Goal: Task Accomplishment & Management: Complete application form

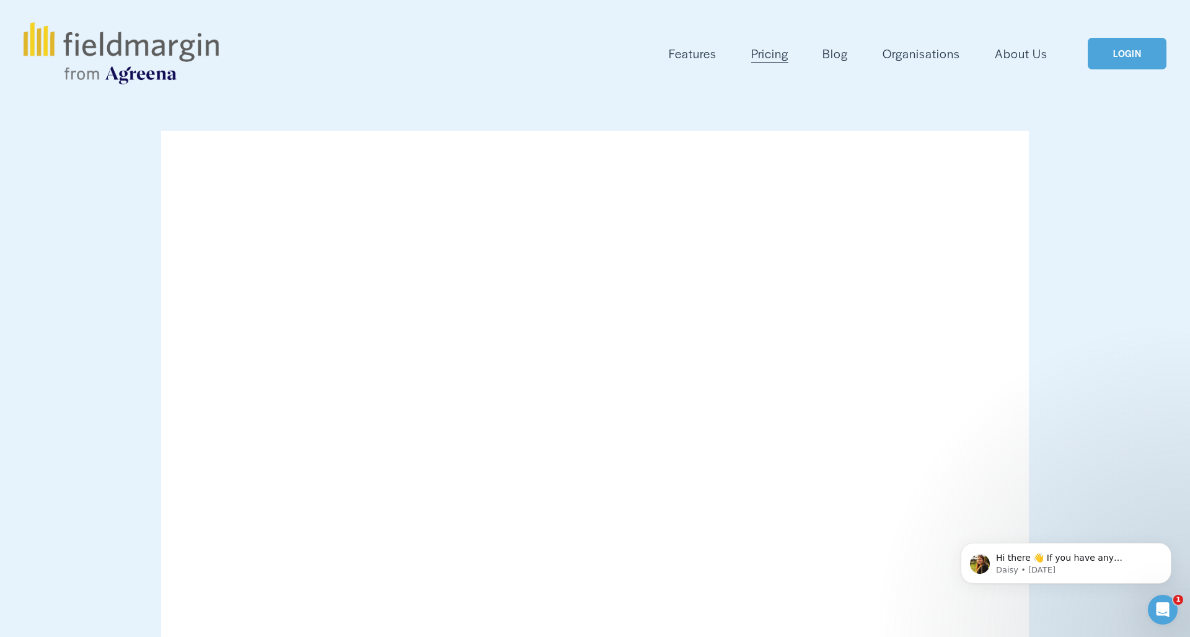
click at [1123, 53] on link "LOGIN" at bounding box center [1126, 54] width 78 height 32
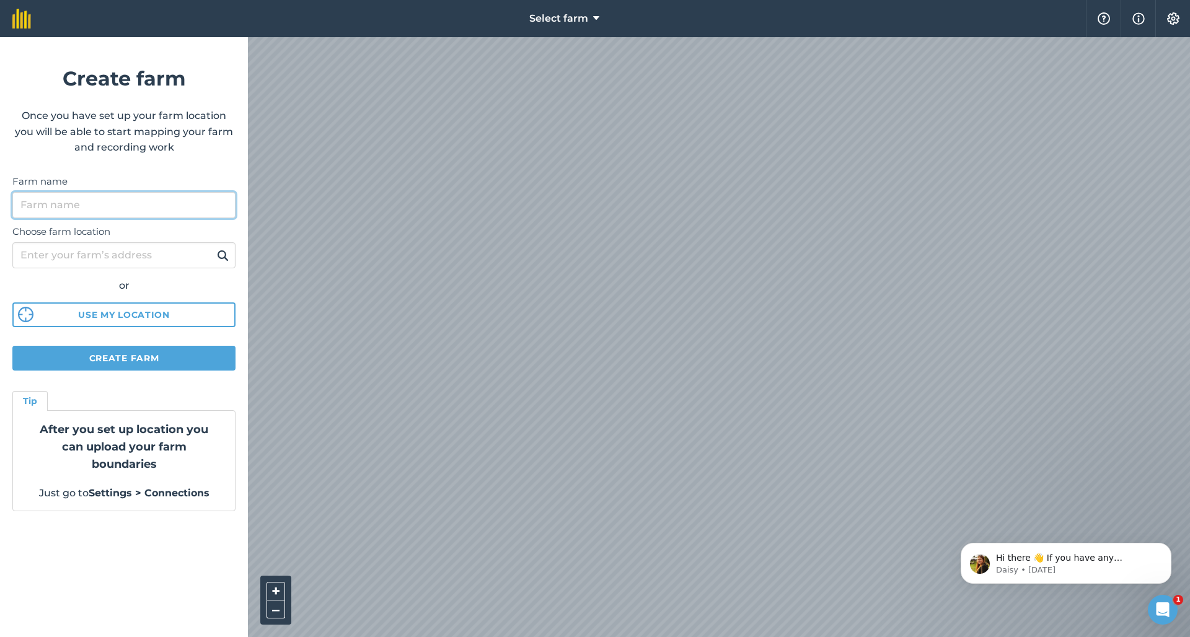
drag, startPoint x: 142, startPoint y: 201, endPoint x: 151, endPoint y: 203, distance: 8.3
click at [142, 201] on input "Farm name" at bounding box center [123, 205] width 223 height 26
type input "[GEOGRAPHIC_DATA]"
click at [173, 291] on div "or" at bounding box center [123, 286] width 223 height 16
click at [54, 253] on input "Choose farm location" at bounding box center [123, 255] width 223 height 26
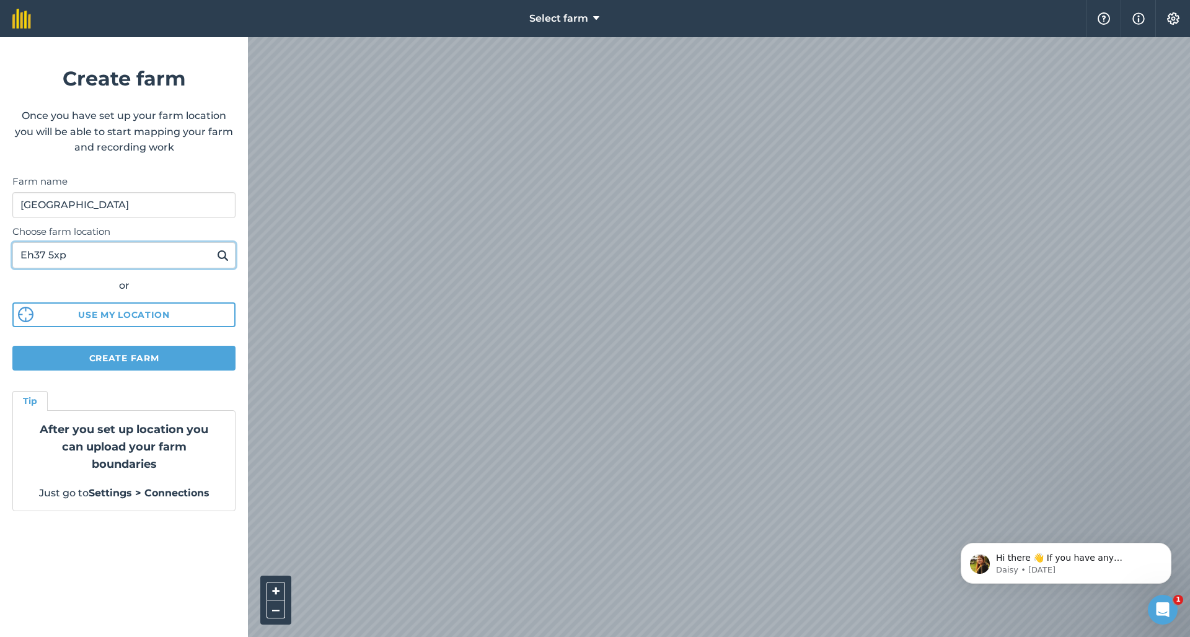
type input "Eh37 5xp"
click at [222, 255] on button at bounding box center [222, 255] width 19 height 16
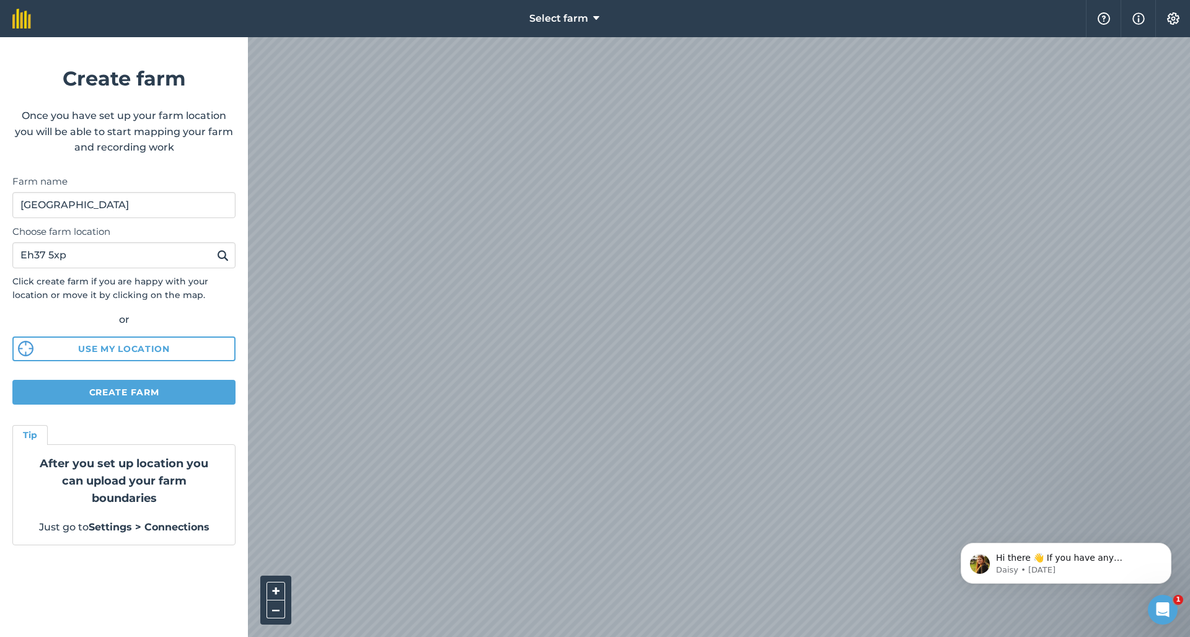
click at [178, 392] on button "Create farm" at bounding box center [123, 392] width 223 height 25
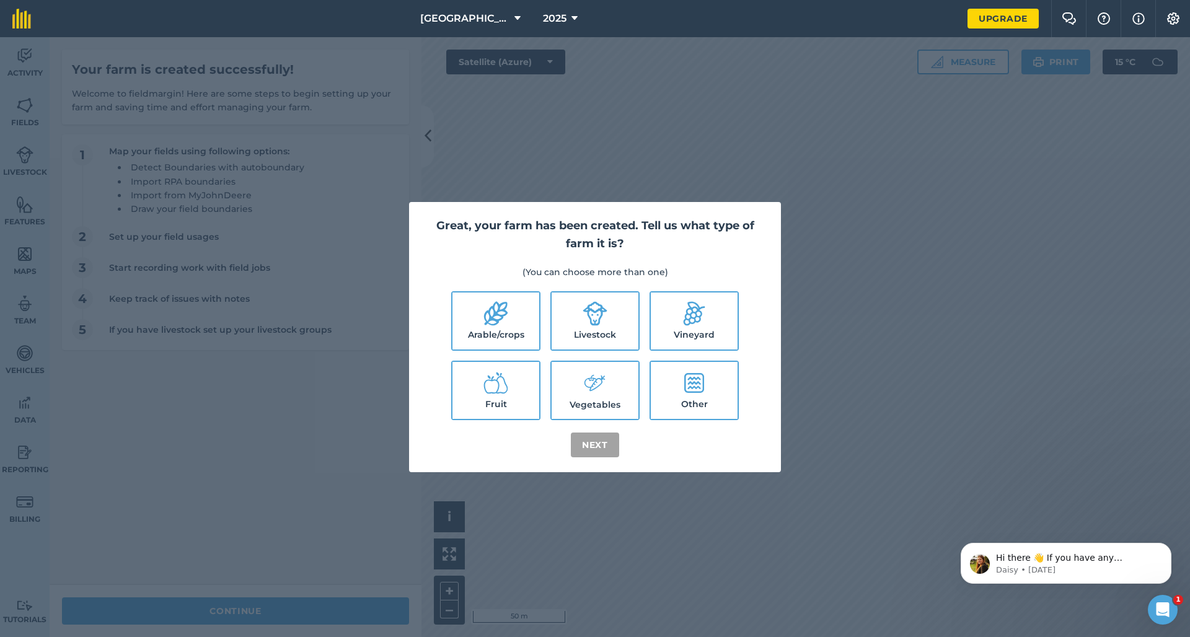
click at [594, 325] on label "Livestock" at bounding box center [594, 320] width 87 height 57
checkbox input "true"
click at [673, 406] on label "Other" at bounding box center [694, 390] width 87 height 57
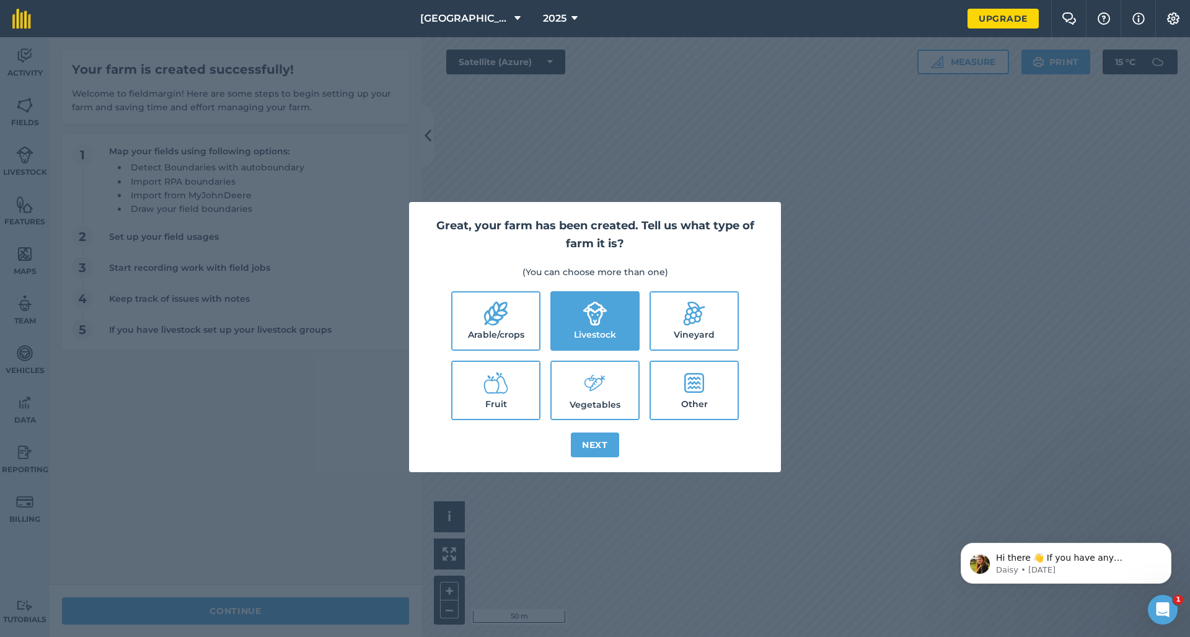
checkbox input "true"
click at [600, 442] on button "Next" at bounding box center [595, 444] width 48 height 25
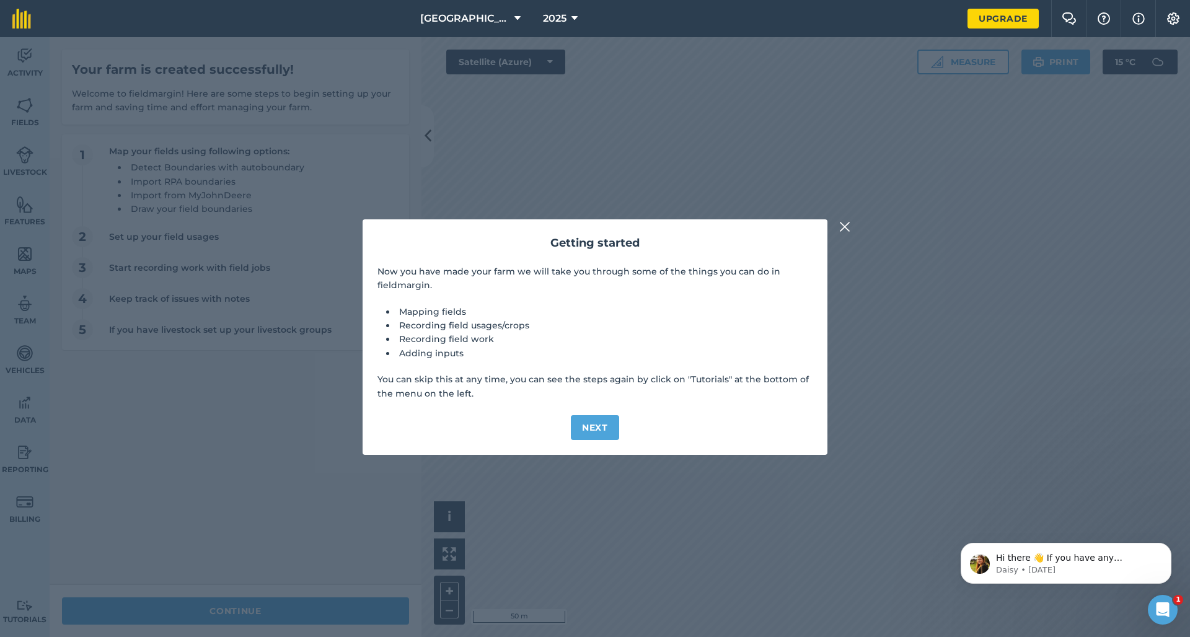
click at [595, 427] on button "Next" at bounding box center [595, 427] width 48 height 25
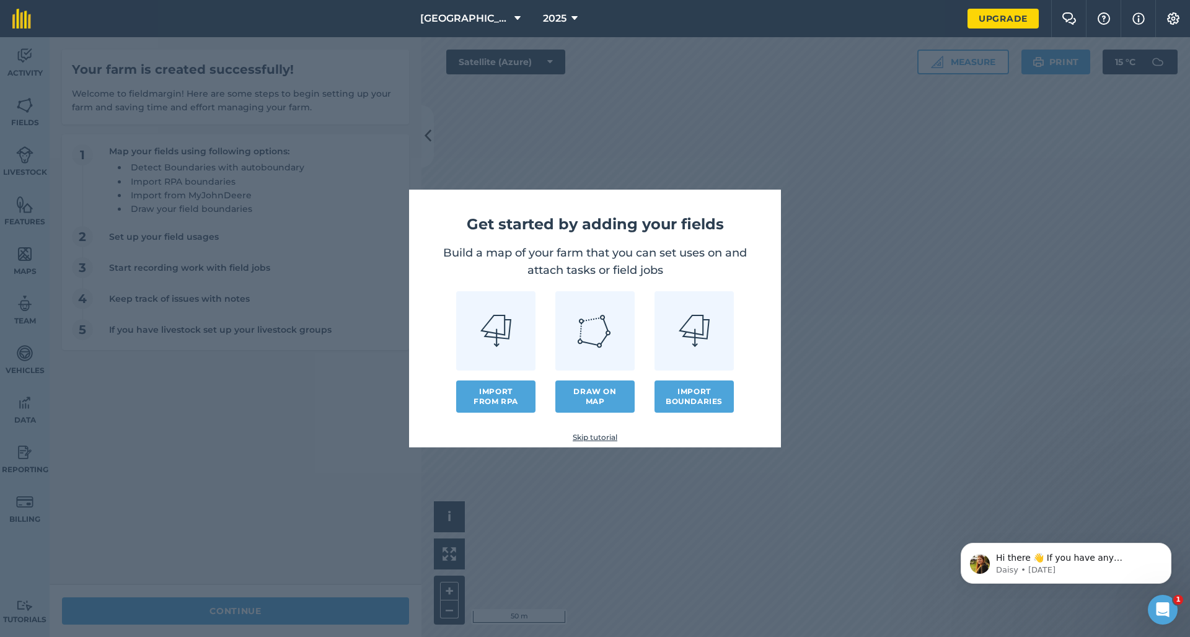
click at [708, 392] on button "Import boundaries" at bounding box center [693, 396] width 79 height 32
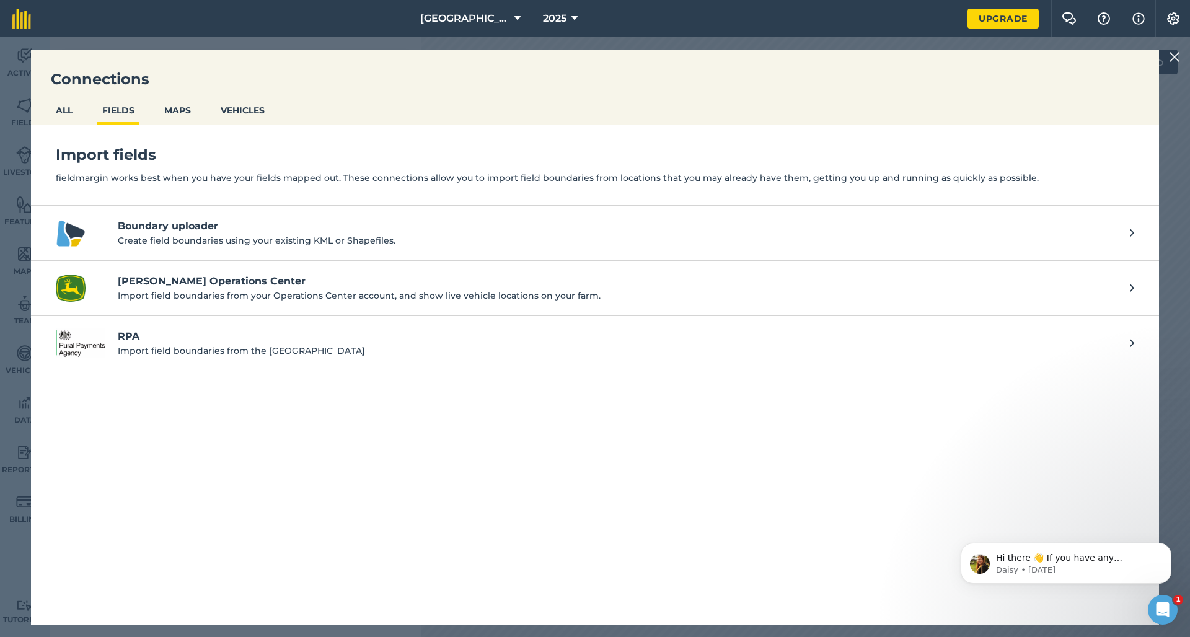
click at [1168, 58] on img at bounding box center [1173, 57] width 11 height 15
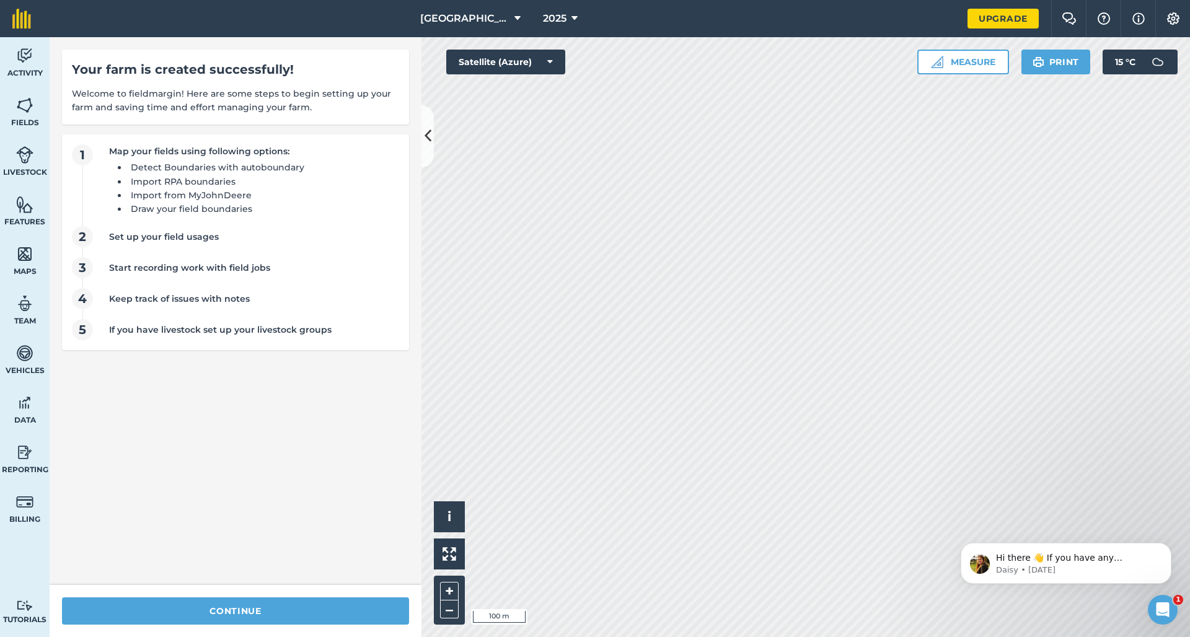
click at [556, 65] on button "Satellite (Azure)" at bounding box center [505, 62] width 119 height 25
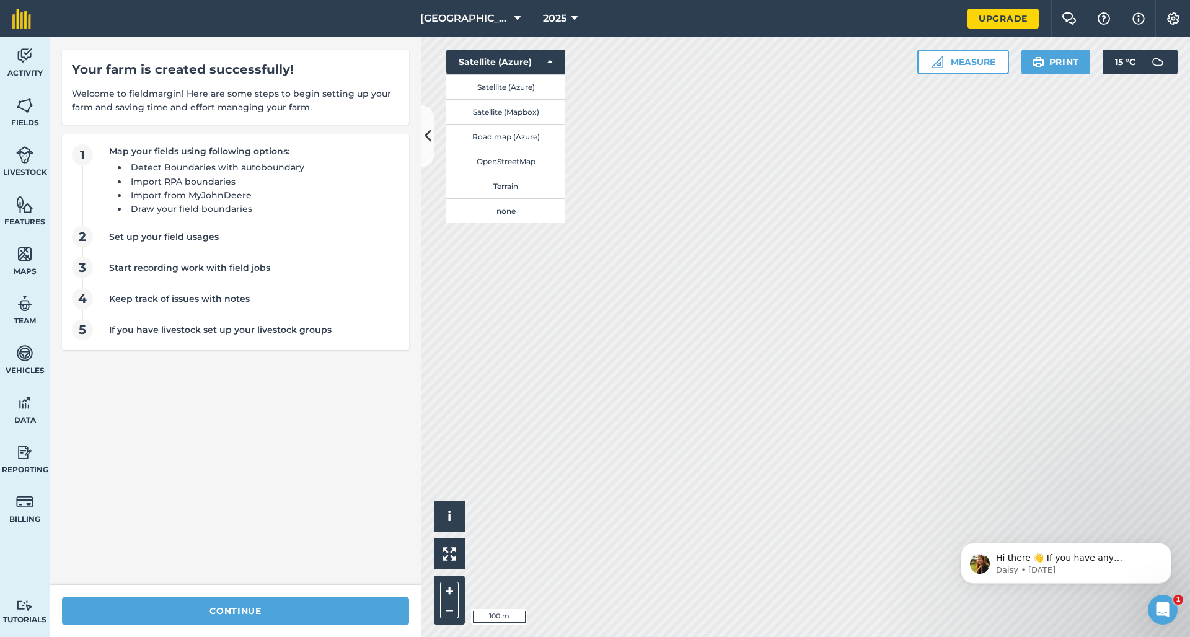
click at [551, 64] on icon at bounding box center [550, 62] width 6 height 12
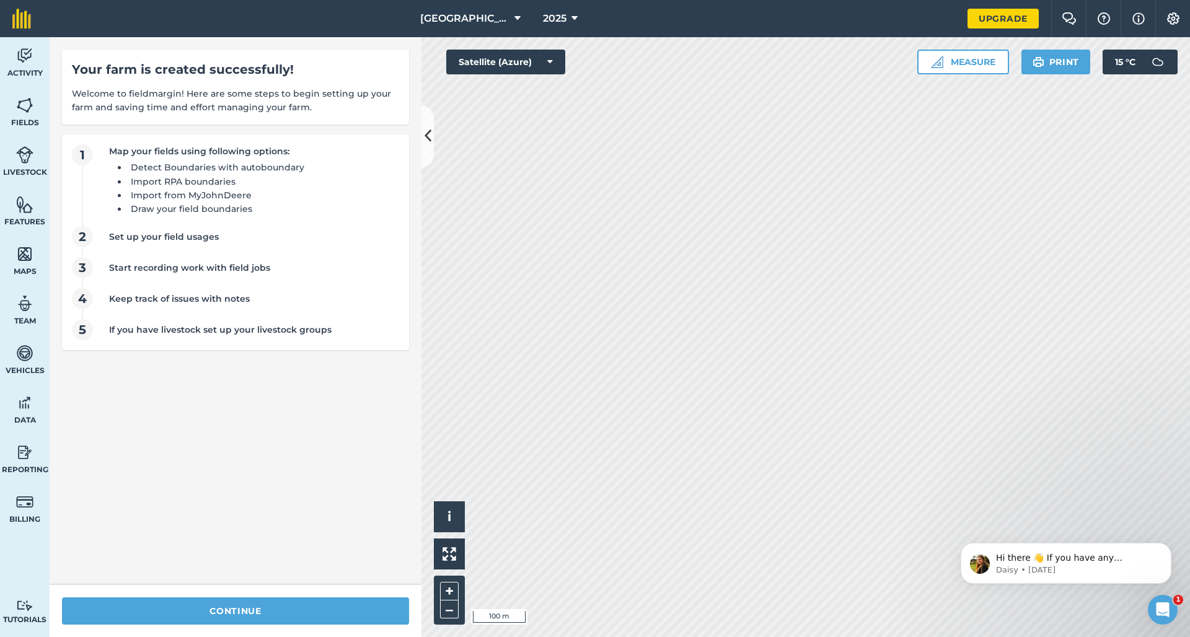
click at [549, 60] on icon at bounding box center [550, 62] width 6 height 12
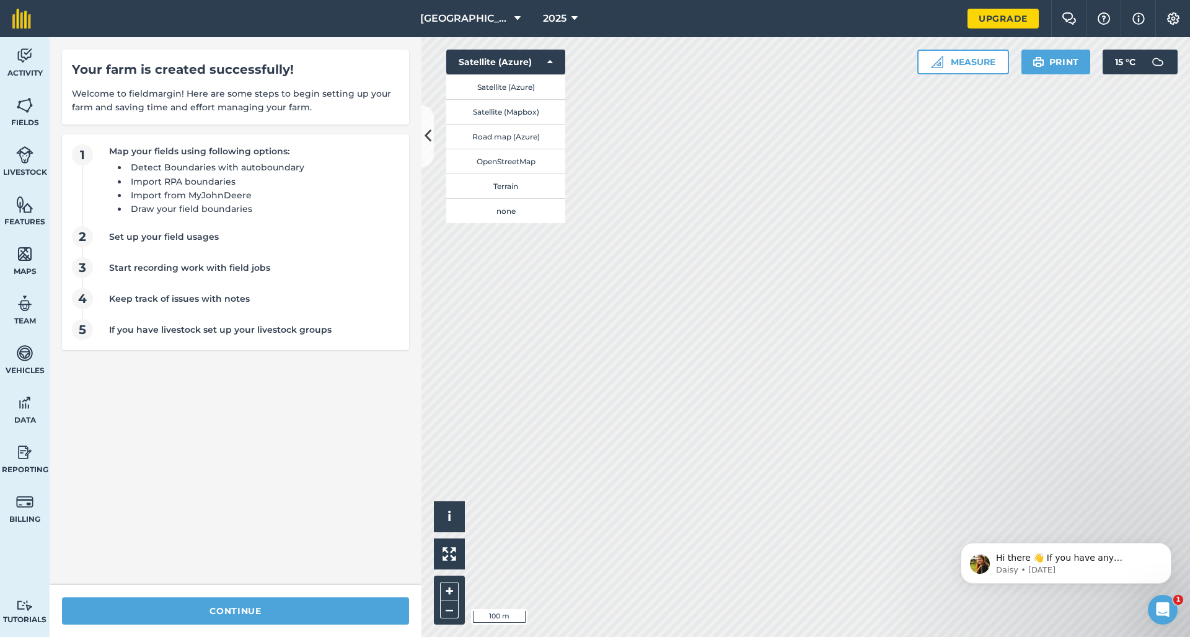
click at [528, 113] on button "Satellite (Mapbox)" at bounding box center [505, 111] width 119 height 25
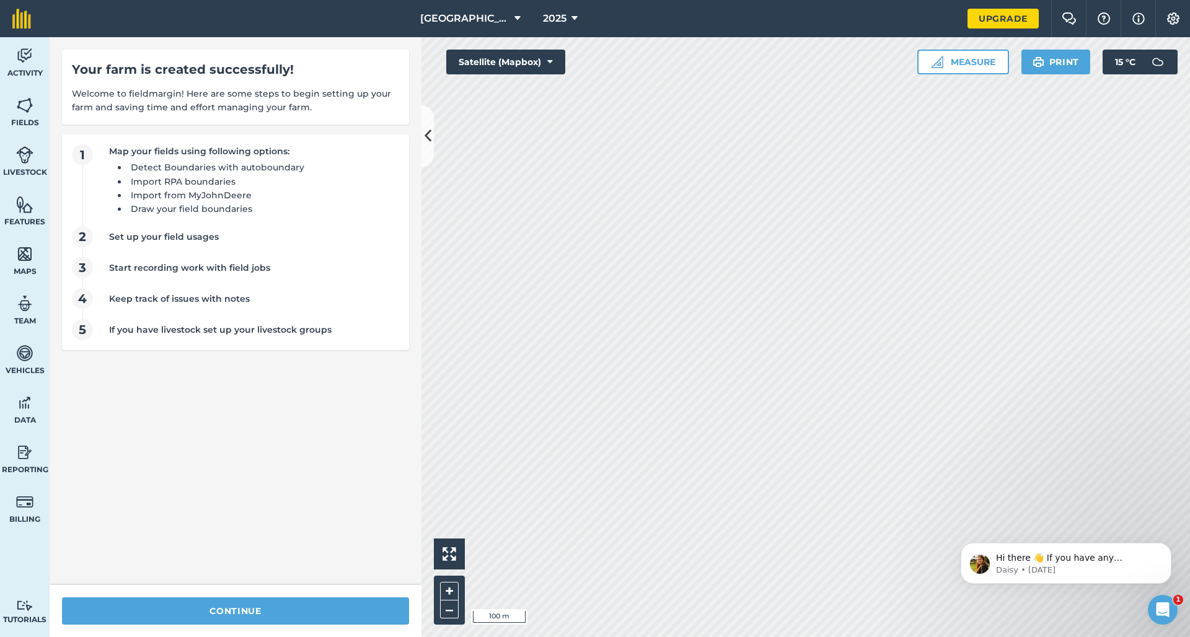
click at [556, 58] on button "Satellite (Mapbox)" at bounding box center [505, 62] width 119 height 25
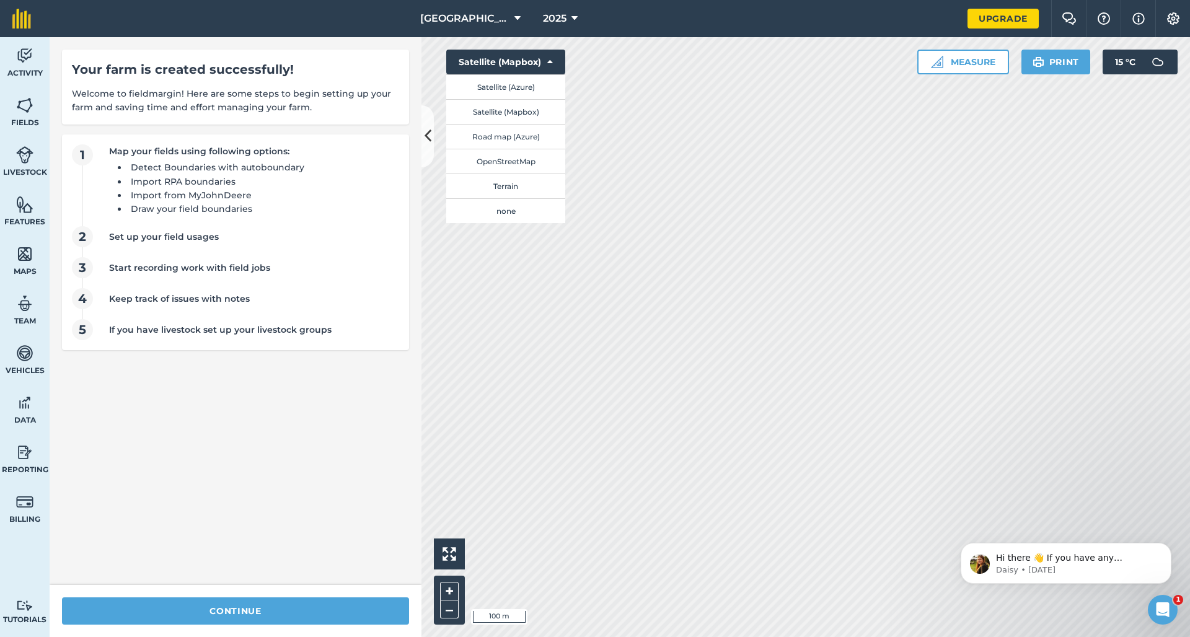
click at [529, 86] on button "Satellite (Azure)" at bounding box center [505, 86] width 119 height 25
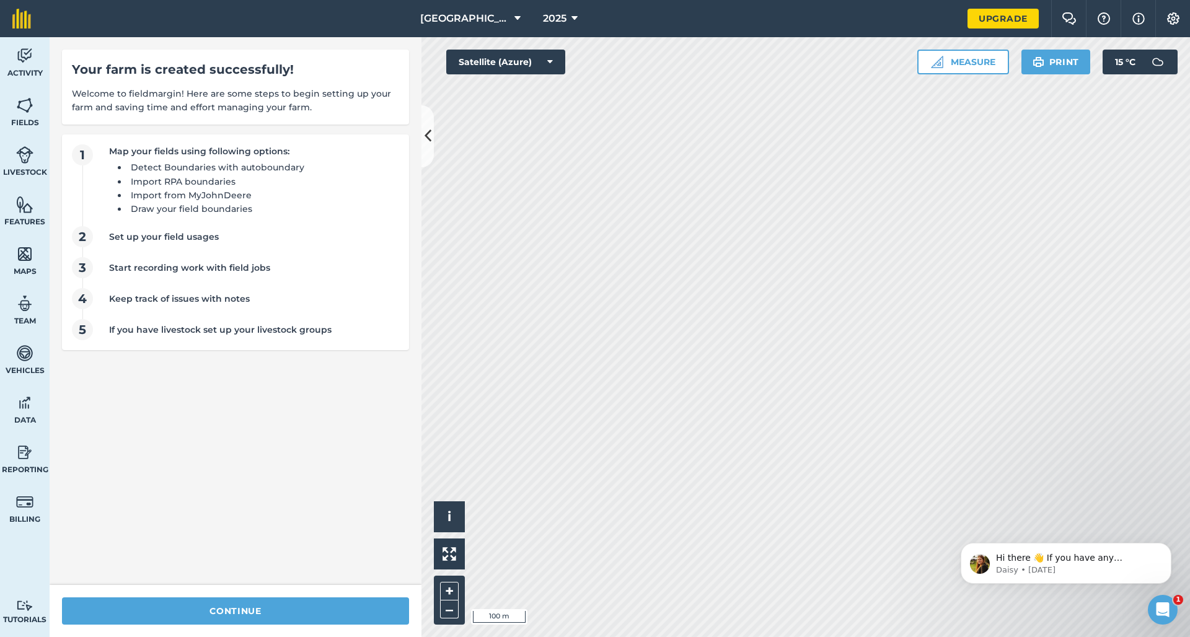
click at [553, 59] on button "Satellite (Azure)" at bounding box center [505, 62] width 119 height 25
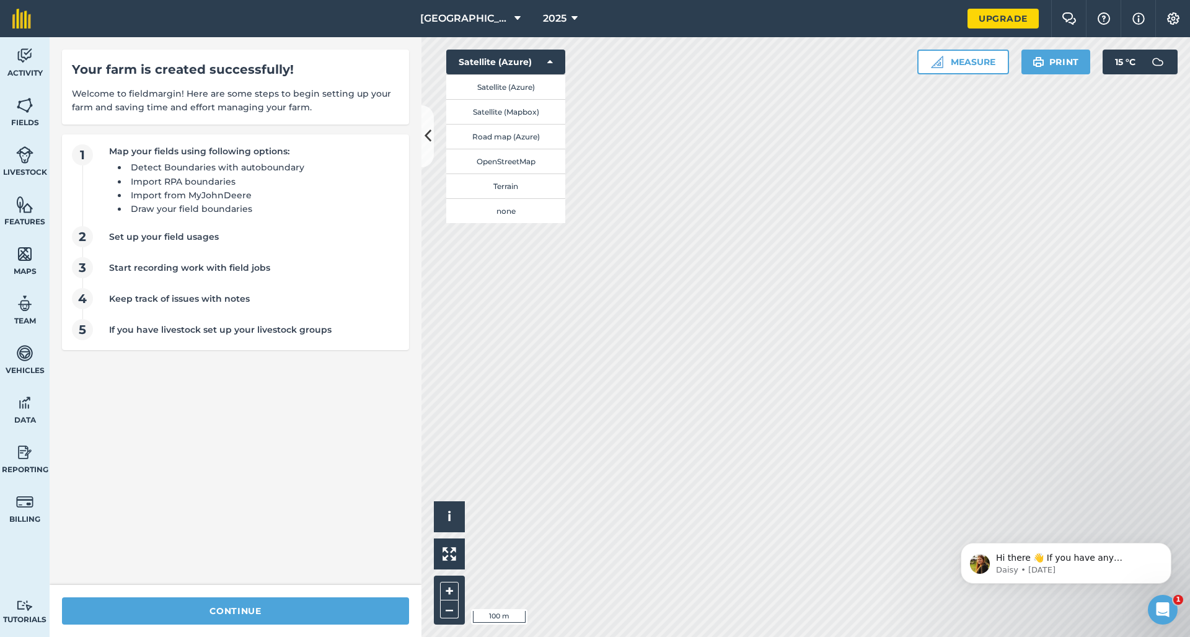
click at [521, 109] on button "Satellite (Mapbox)" at bounding box center [505, 111] width 119 height 25
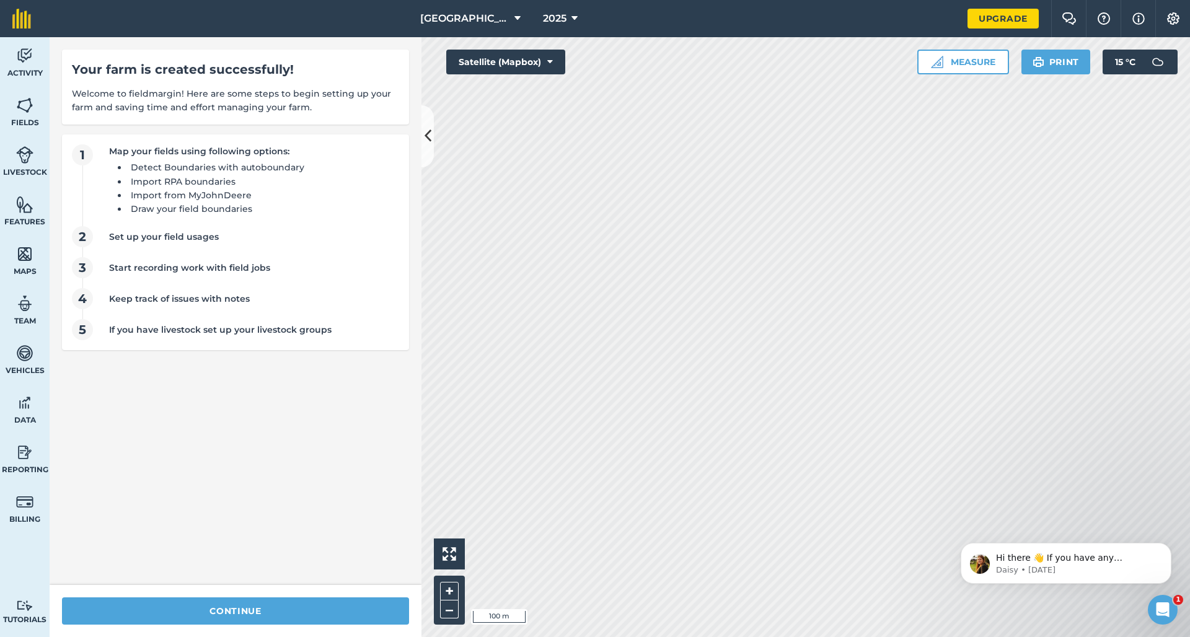
click at [554, 65] on button "Satellite (Mapbox)" at bounding box center [505, 62] width 119 height 25
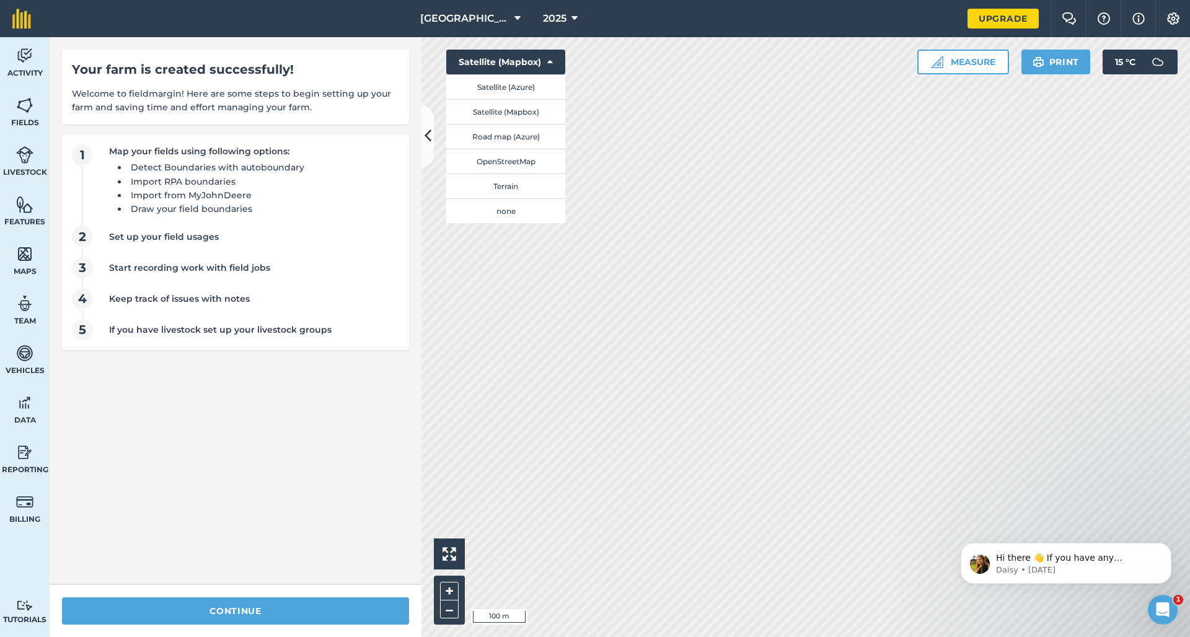
click at [512, 186] on button "Terrain" at bounding box center [505, 185] width 119 height 25
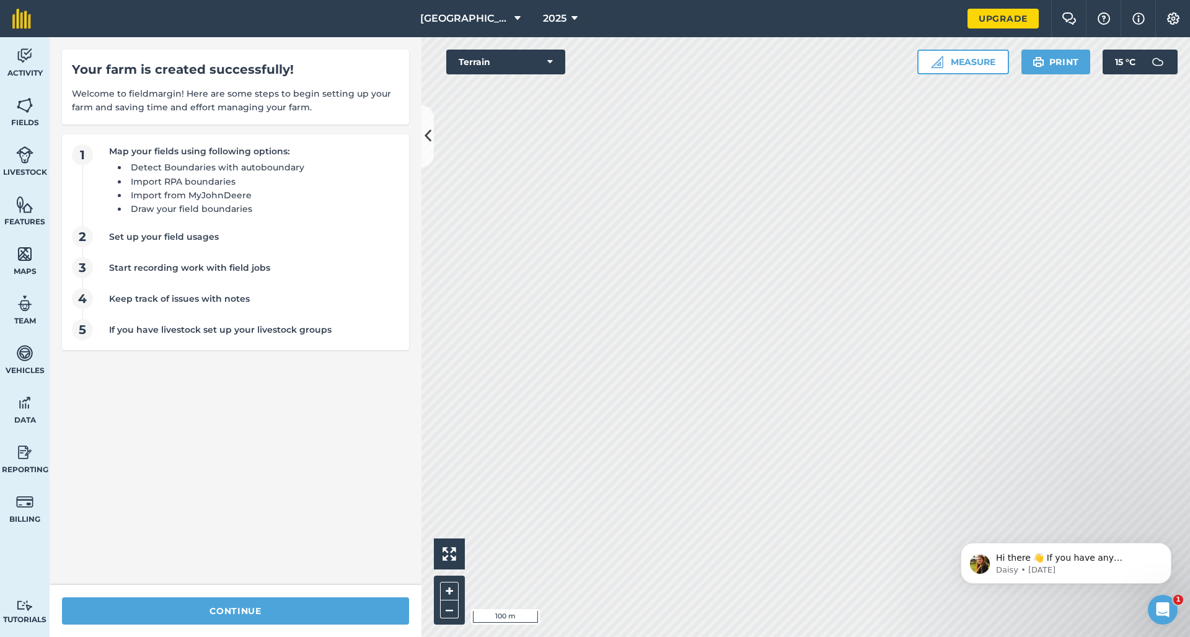
click at [553, 63] on button "Terrain" at bounding box center [505, 62] width 119 height 25
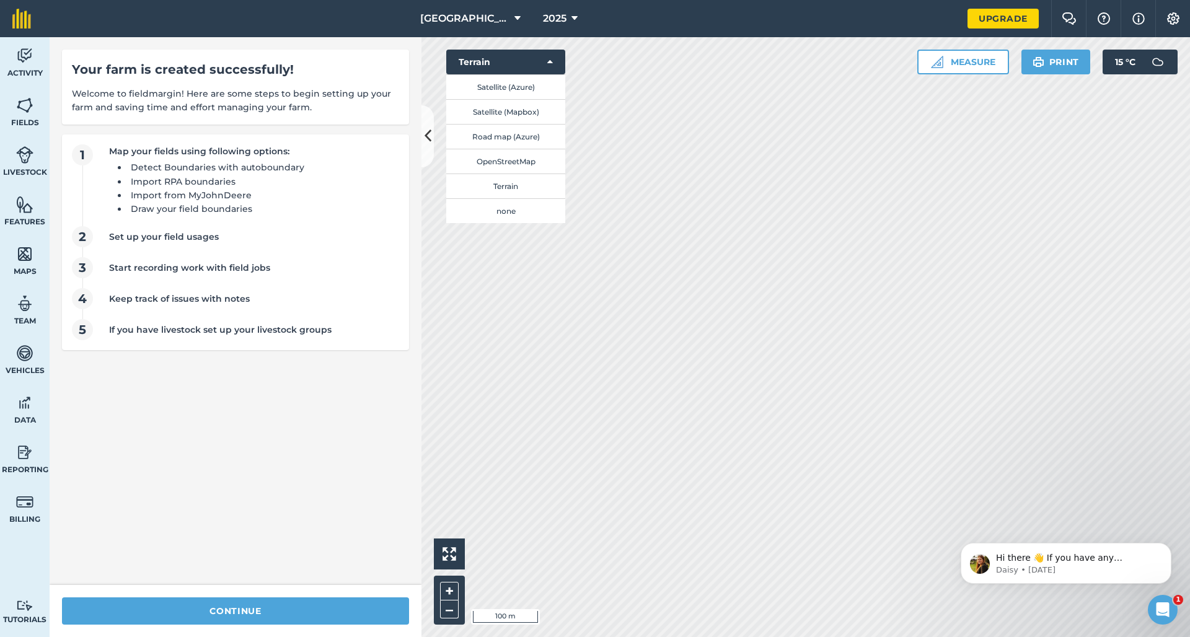
click at [512, 167] on button "OpenStreetMap" at bounding box center [505, 161] width 119 height 25
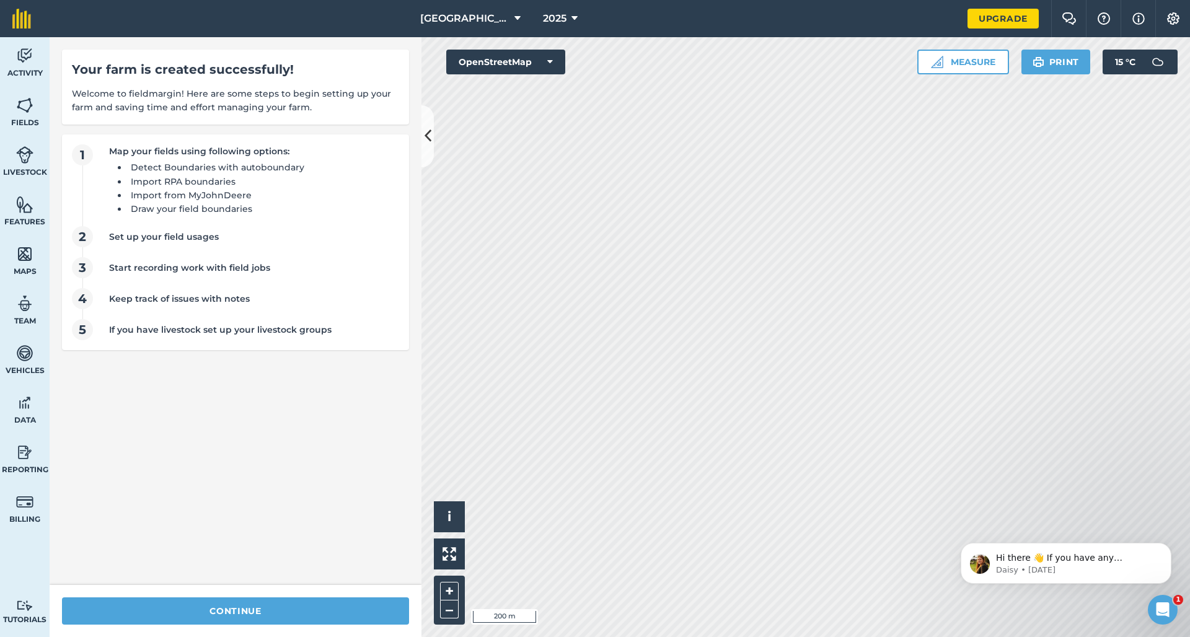
click at [553, 64] on button "OpenStreetMap" at bounding box center [505, 62] width 119 height 25
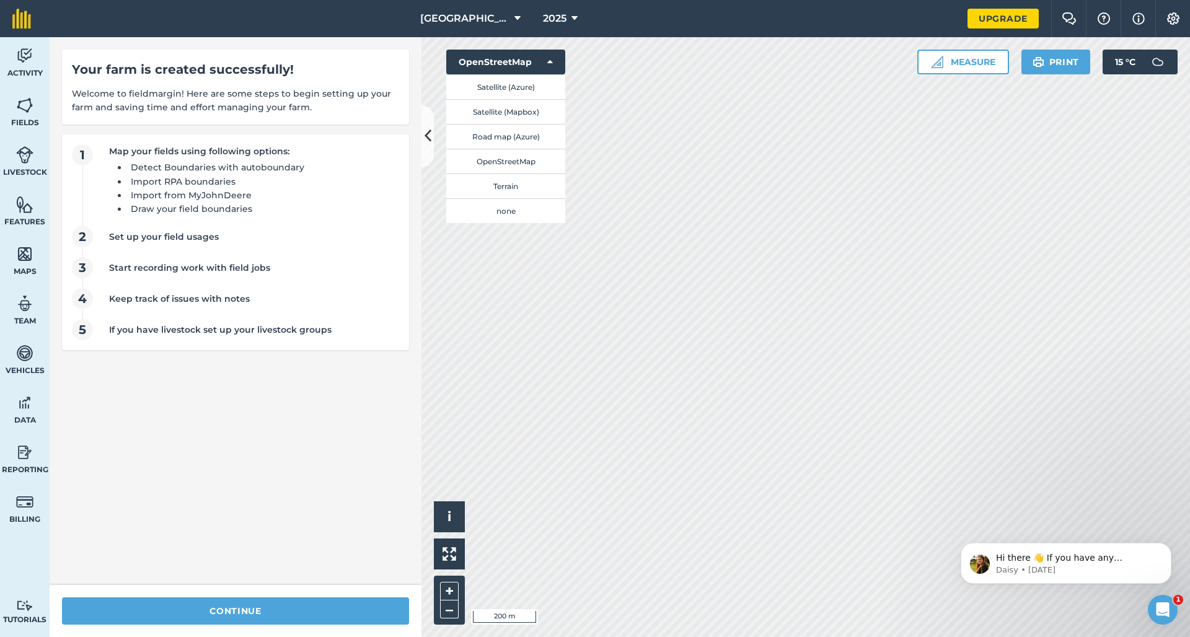
click at [509, 135] on button "Road map (Azure)" at bounding box center [505, 136] width 119 height 25
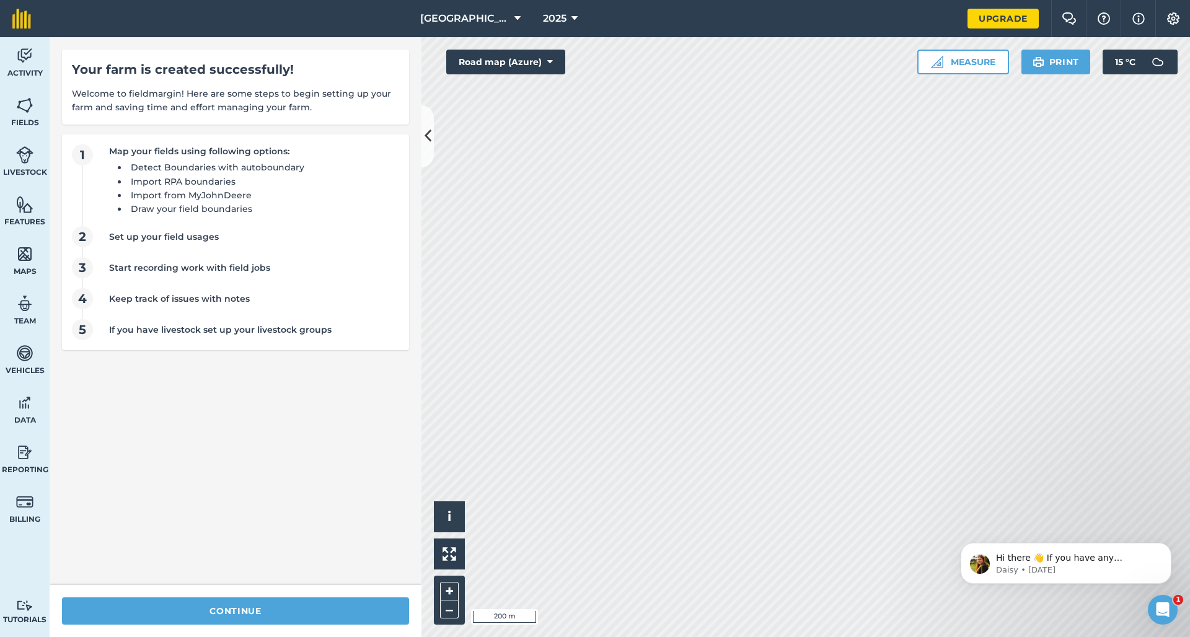
drag, startPoint x: 543, startPoint y: 61, endPoint x: 556, endPoint y: 71, distance: 16.4
click at [545, 61] on button "Road map (Azure)" at bounding box center [505, 62] width 119 height 25
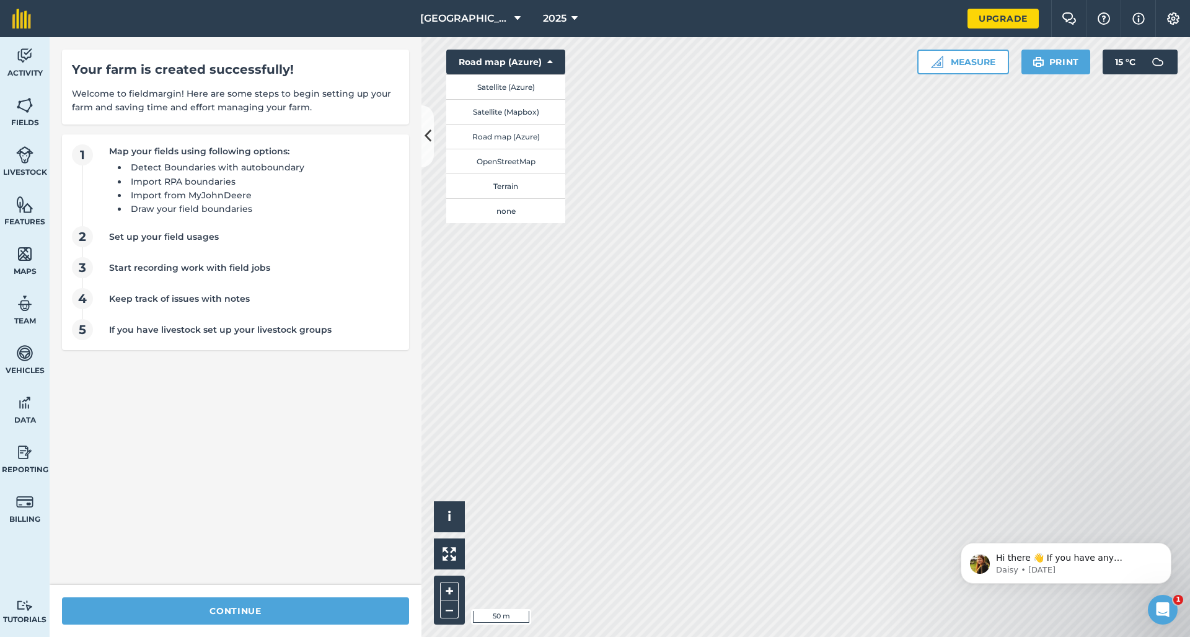
click at [991, 19] on link "Upgrade" at bounding box center [1002, 19] width 71 height 20
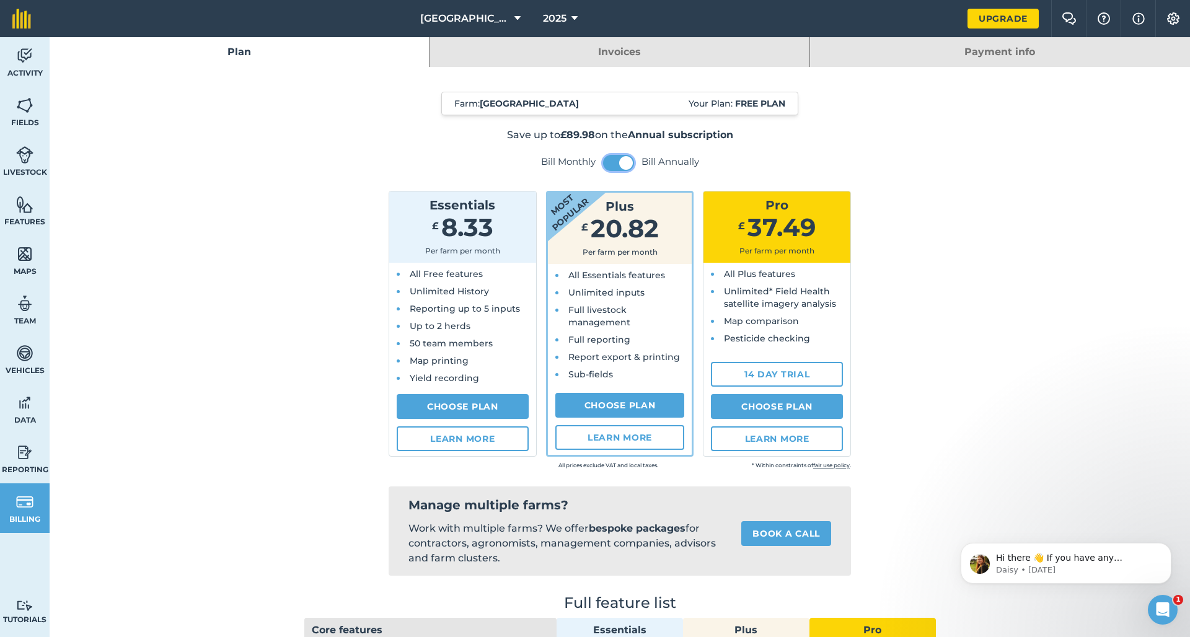
click at [621, 162] on span at bounding box center [626, 163] width 14 height 14
click at [621, 162] on button at bounding box center [618, 163] width 31 height 16
click at [35, 104] on link "Fields" at bounding box center [25, 112] width 50 height 50
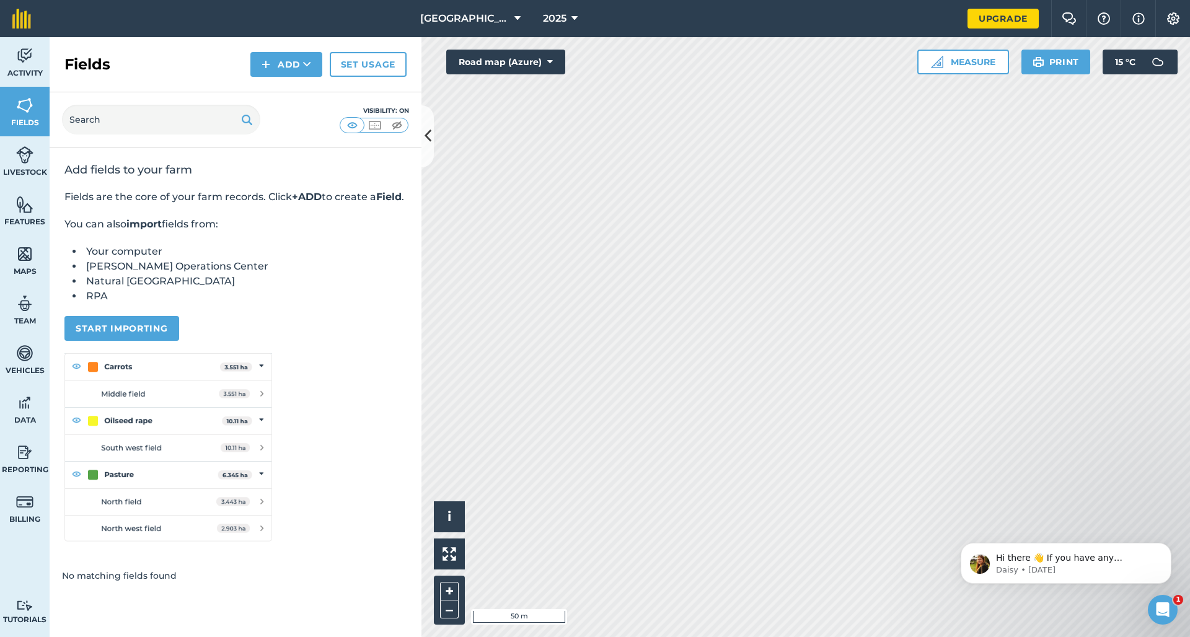
click at [1017, 11] on link "Upgrade" at bounding box center [1002, 19] width 71 height 20
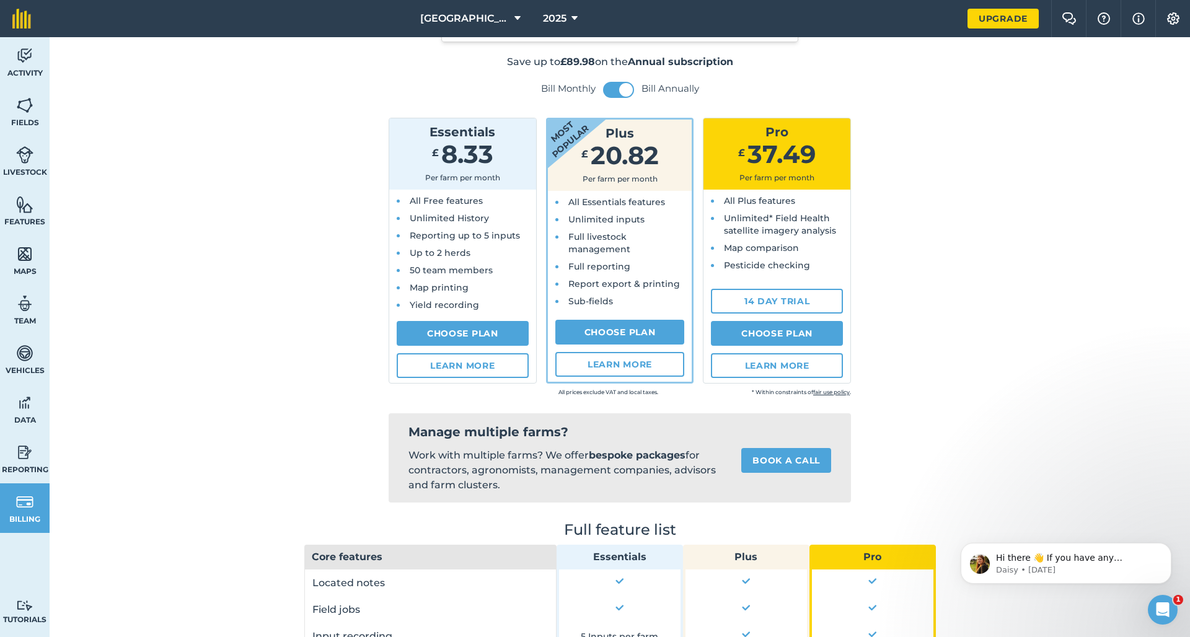
scroll to position [72, 0]
drag, startPoint x: 629, startPoint y: 92, endPoint x: 638, endPoint y: 103, distance: 13.8
click at [629, 92] on span at bounding box center [626, 91] width 14 height 14
click at [618, 96] on button at bounding box center [618, 90] width 31 height 16
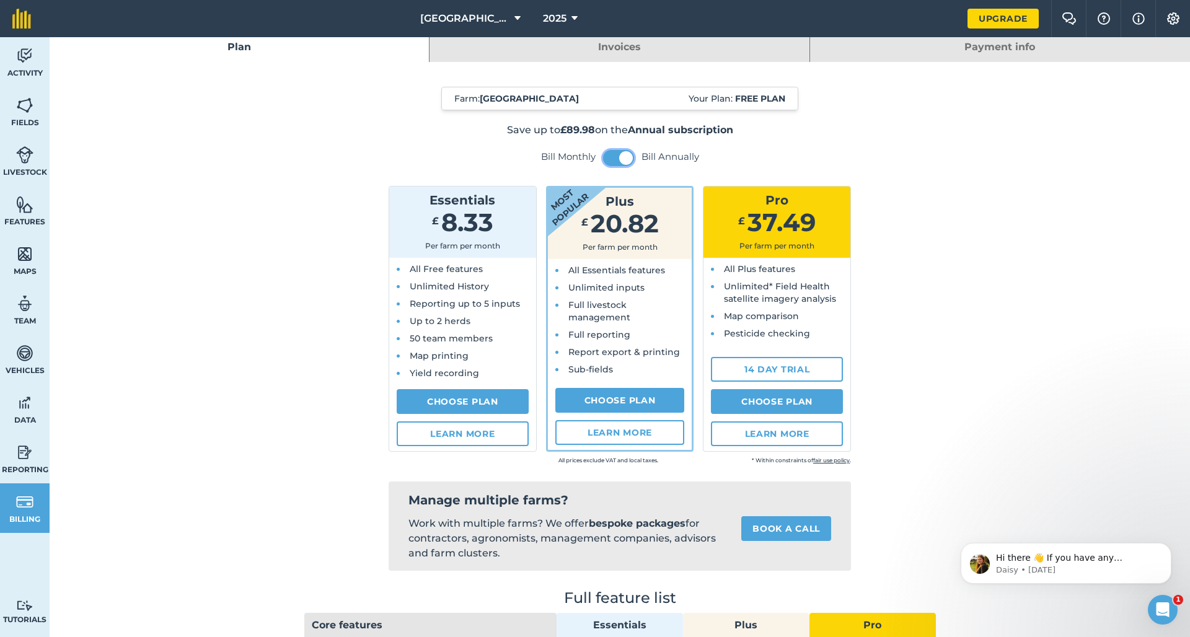
scroll to position [0, 0]
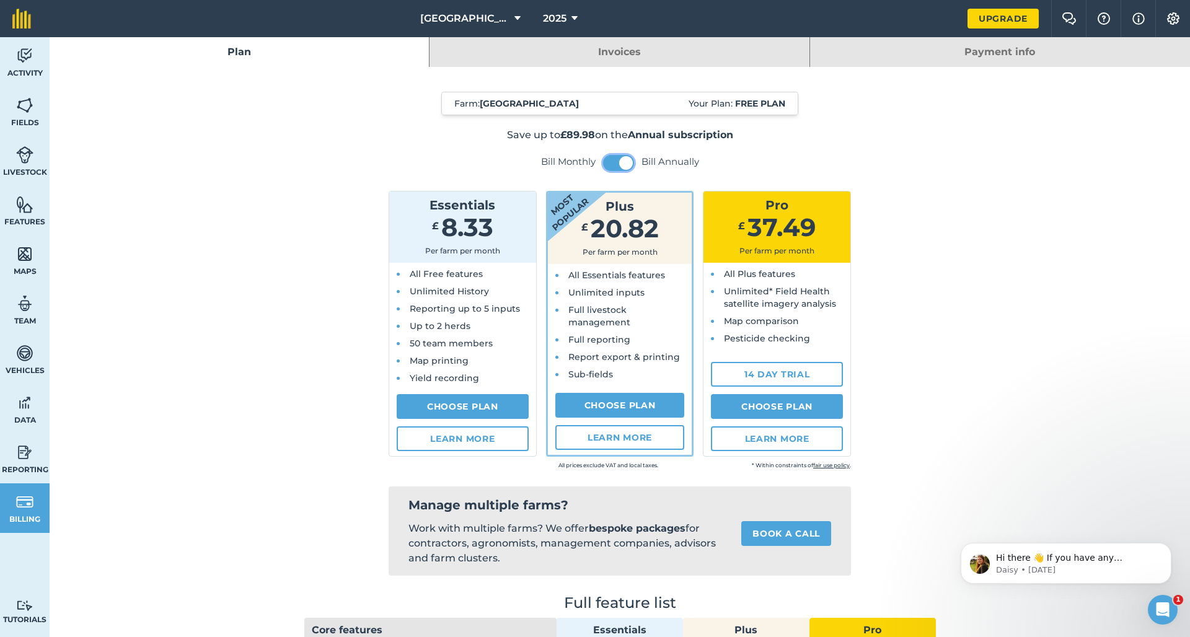
click at [628, 168] on span at bounding box center [626, 163] width 14 height 14
click at [618, 166] on button at bounding box center [618, 163] width 31 height 16
click at [619, 166] on button at bounding box center [618, 163] width 31 height 16
click at [623, 162] on span at bounding box center [626, 163] width 14 height 14
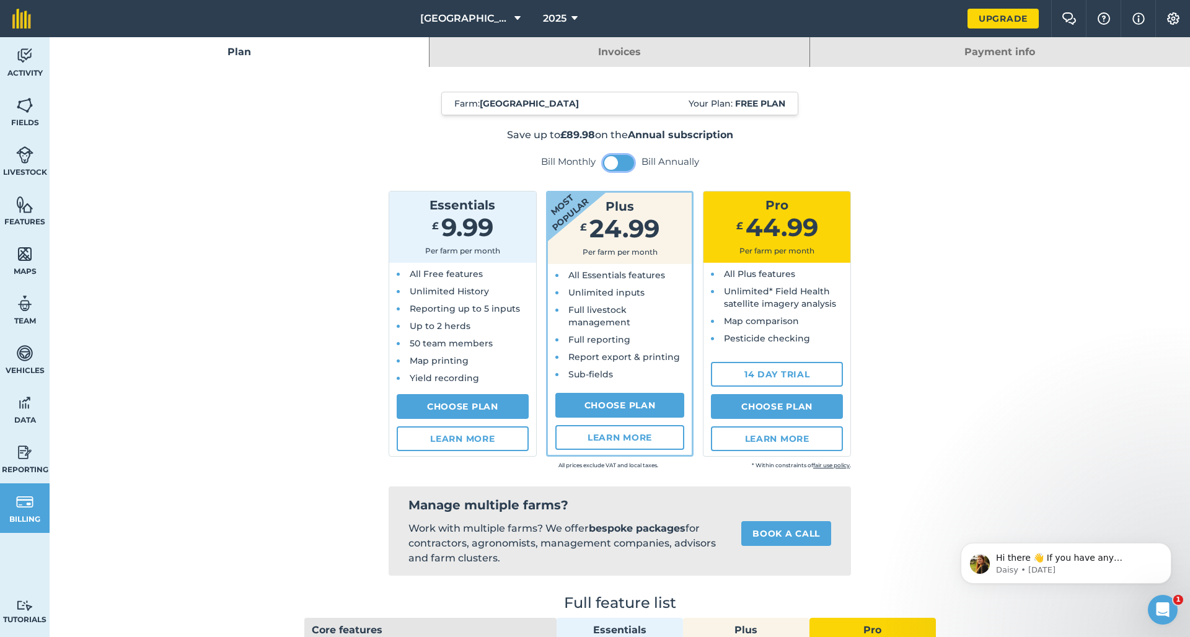
click at [627, 164] on button at bounding box center [618, 163] width 31 height 16
click at [626, 164] on span at bounding box center [626, 163] width 14 height 14
click at [615, 166] on span at bounding box center [611, 163] width 14 height 14
click at [623, 165] on span at bounding box center [626, 163] width 14 height 14
click at [620, 165] on button at bounding box center [618, 163] width 31 height 16
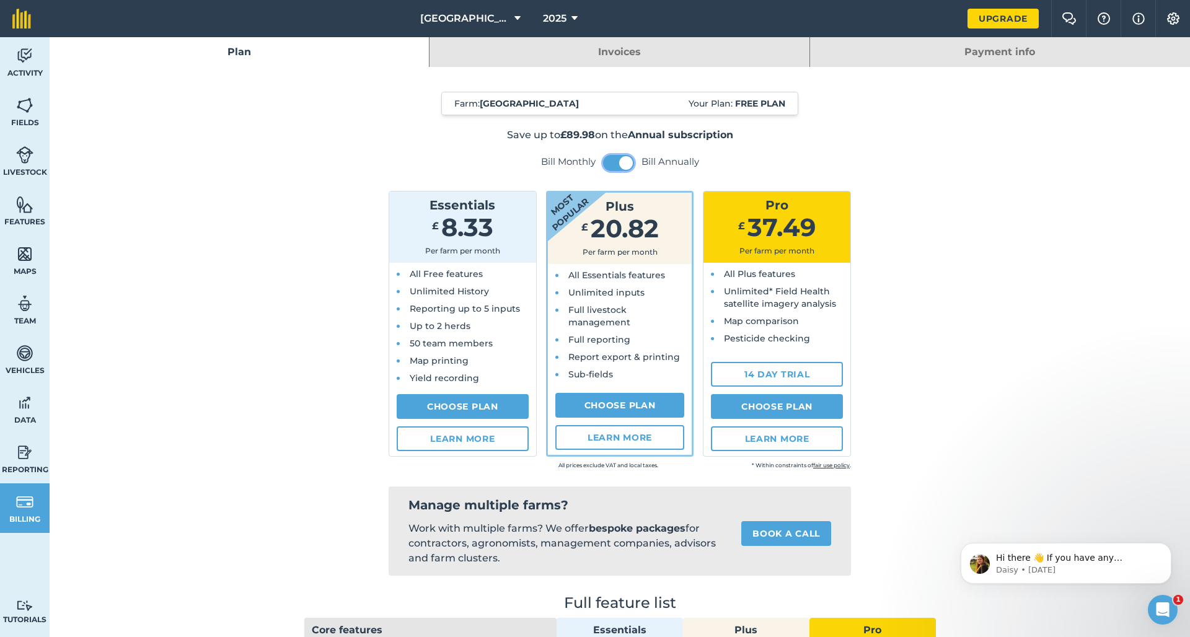
click at [621, 165] on span at bounding box center [626, 163] width 14 height 14
click at [24, 260] on img at bounding box center [24, 254] width 17 height 19
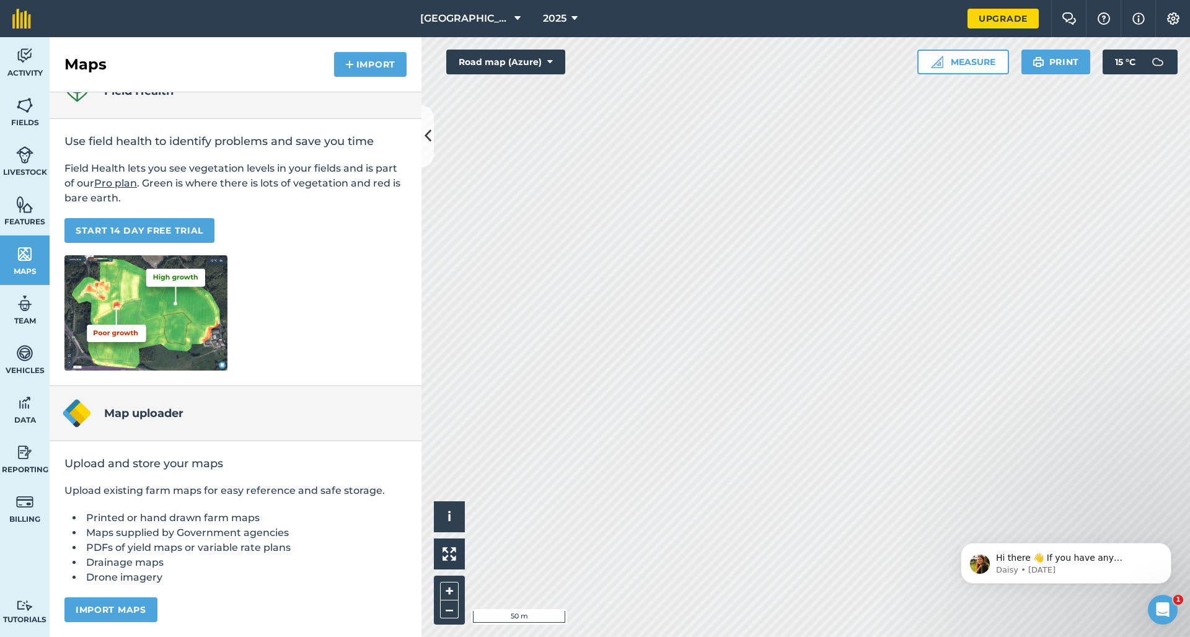
scroll to position [16, 0]
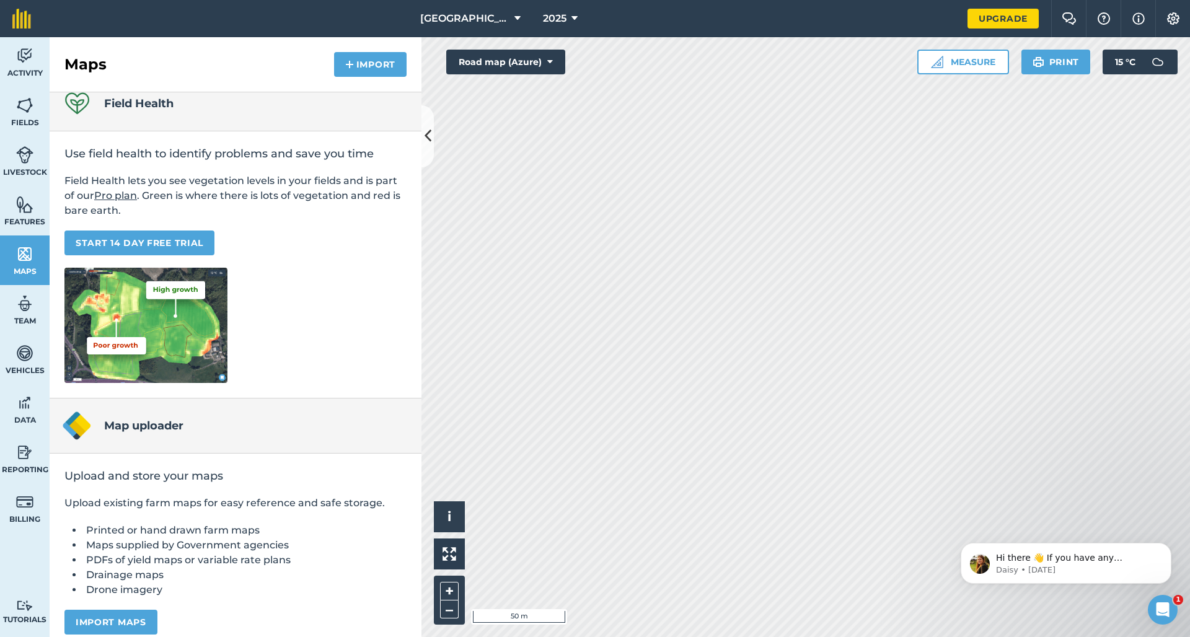
click at [569, 17] on button "2025" at bounding box center [560, 18] width 45 height 37
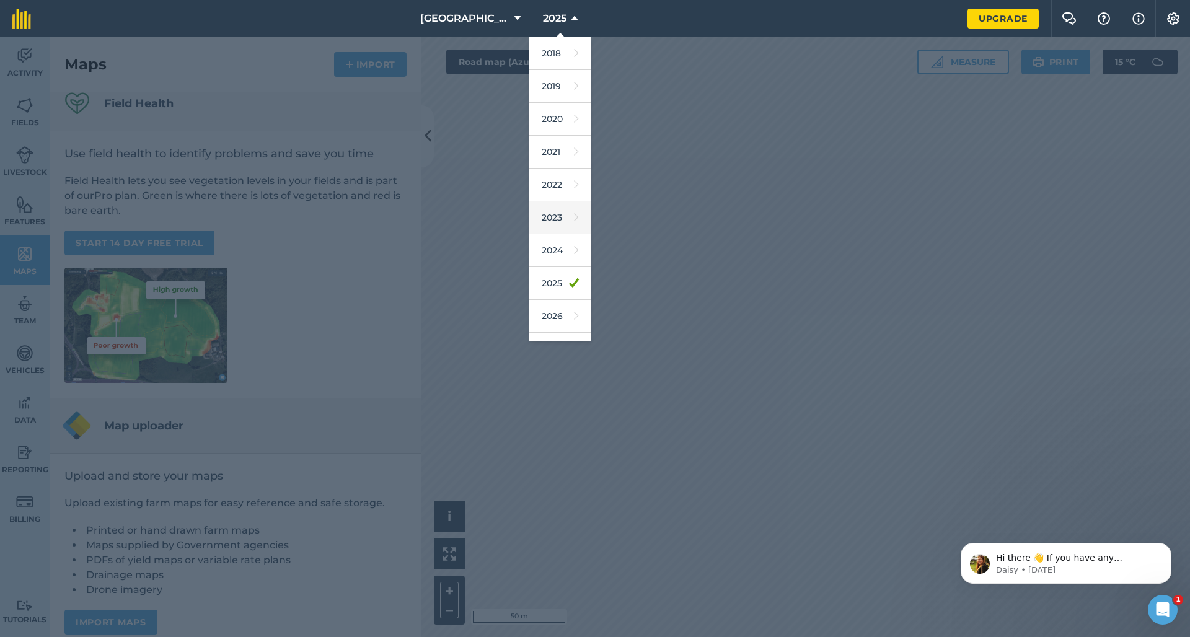
scroll to position [0, 0]
click at [567, 23] on button "2025" at bounding box center [560, 18] width 45 height 37
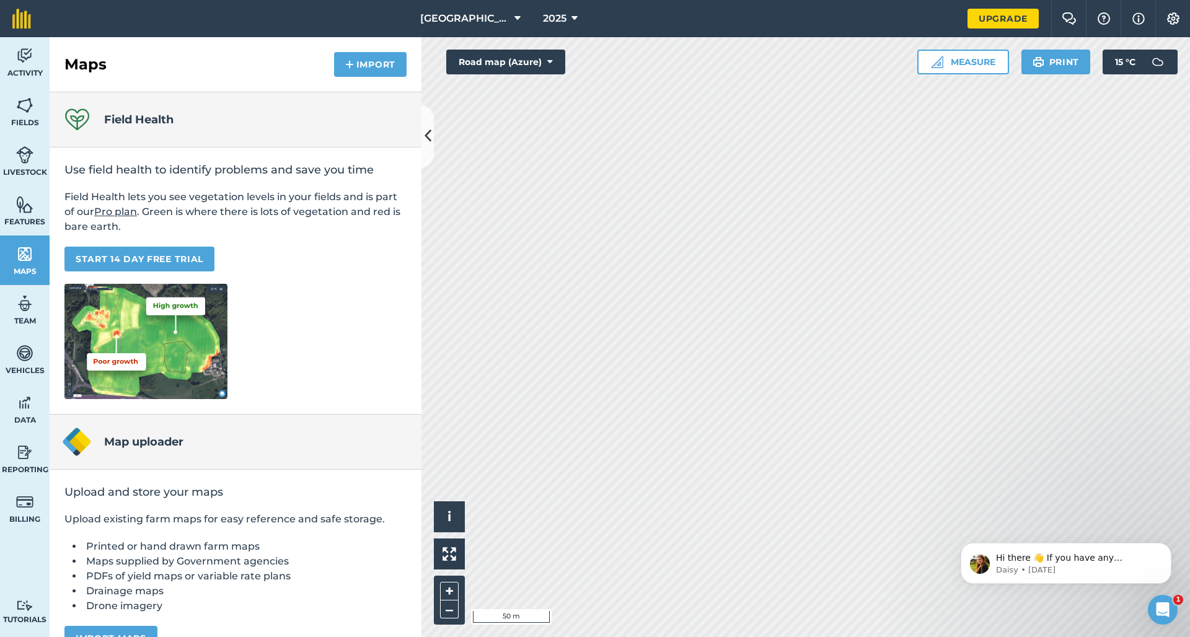
click at [552, 66] on icon at bounding box center [550, 62] width 6 height 12
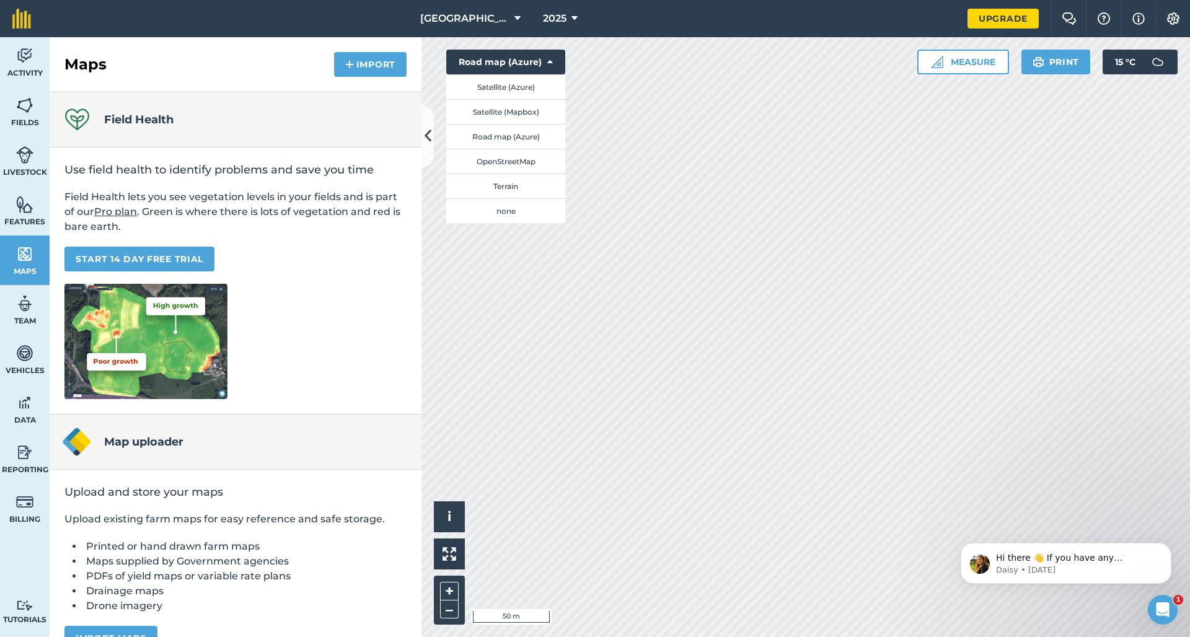
click at [523, 87] on button "Satellite (Azure)" at bounding box center [505, 86] width 119 height 25
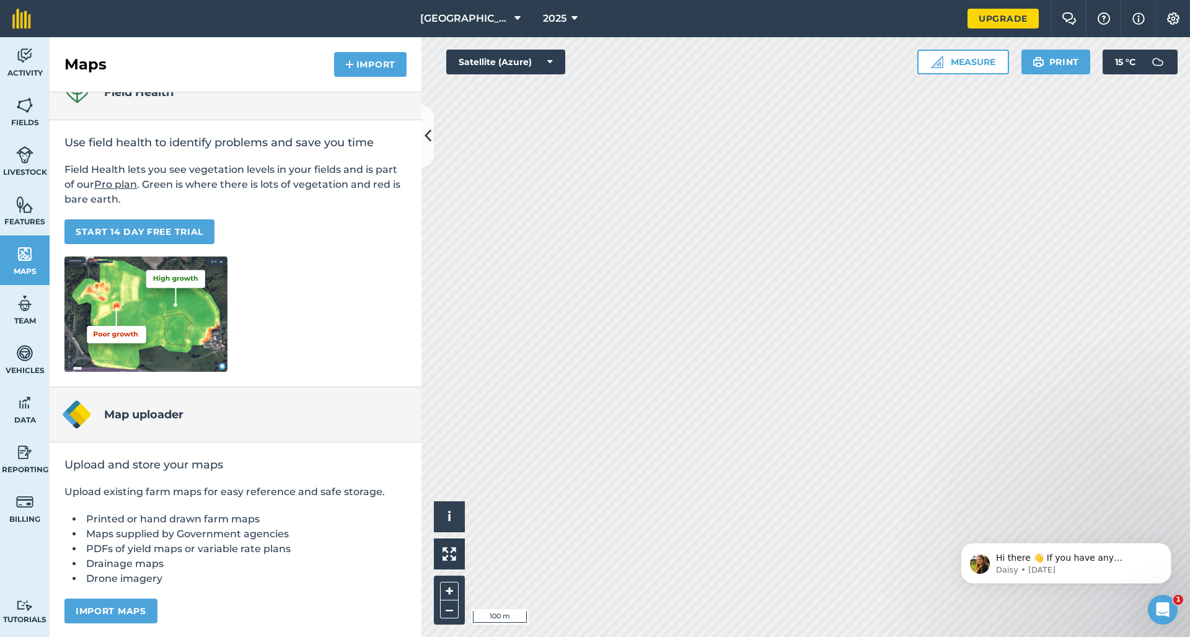
scroll to position [27, 0]
click at [1165, 546] on icon "Dismiss notification" at bounding box center [1167, 546] width 7 height 7
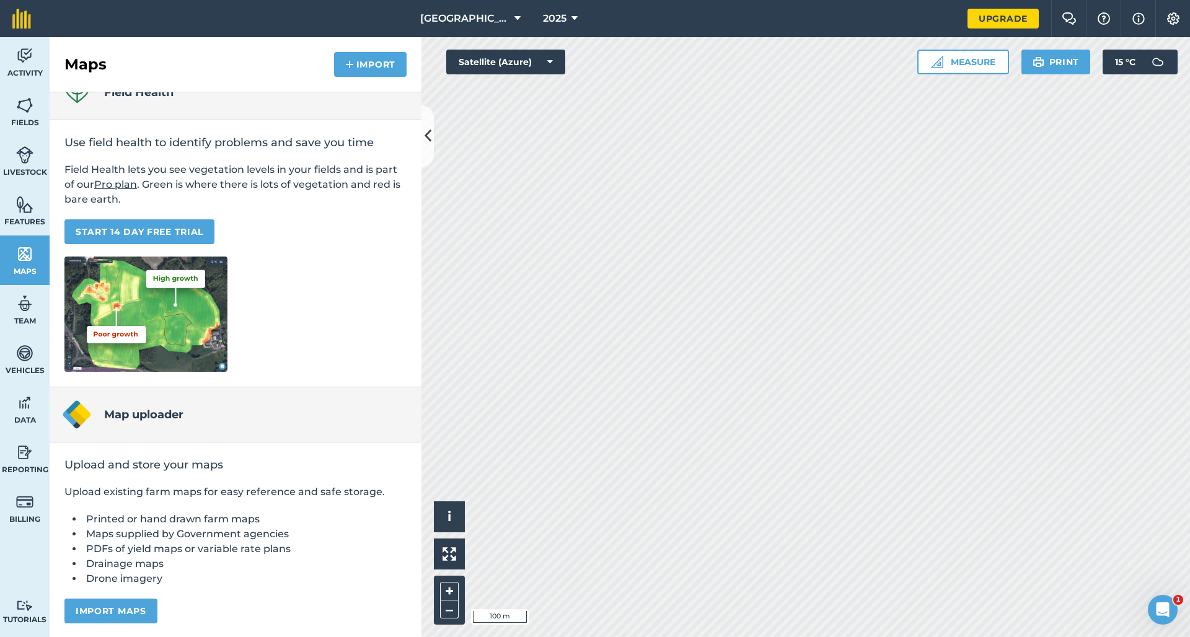
click at [429, 131] on icon at bounding box center [427, 136] width 7 height 22
